Goal: Transaction & Acquisition: Purchase product/service

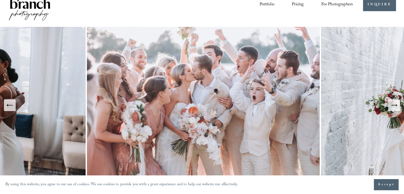
scroll to position [27, 0]
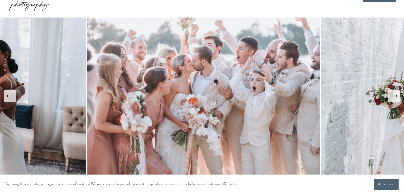
click at [382, 183] on span "Accept" at bounding box center [386, 184] width 17 height 5
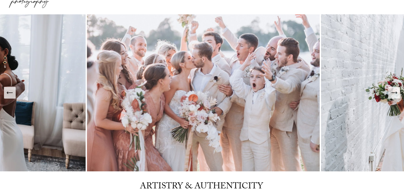
scroll to position [0, 0]
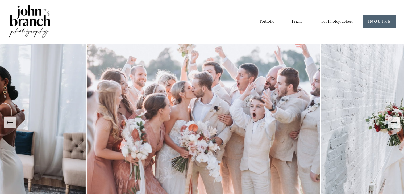
click at [295, 20] on link "Pricing" at bounding box center [298, 22] width 12 height 9
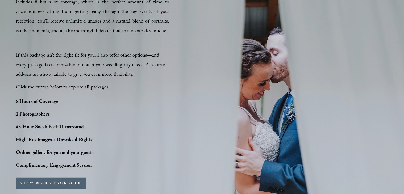
scroll to position [346, 0]
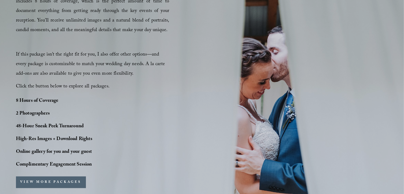
click at [66, 181] on button "VIEW MORE PACKAGES" at bounding box center [51, 183] width 70 height 12
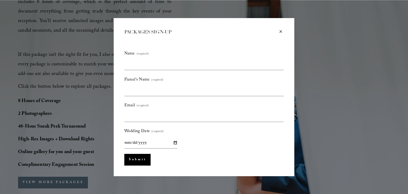
scroll to position [0, 0]
click at [280, 30] on div "×" at bounding box center [281, 32] width 6 height 6
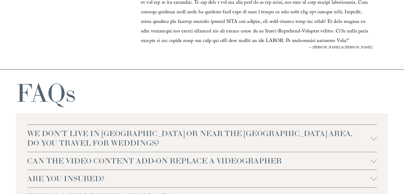
scroll to position [913, 0]
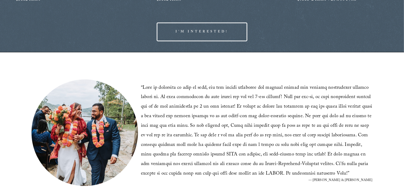
click at [217, 36] on link "I'M INTERESTED!" at bounding box center [202, 32] width 91 height 19
